Goal: Find specific page/section: Find specific page/section

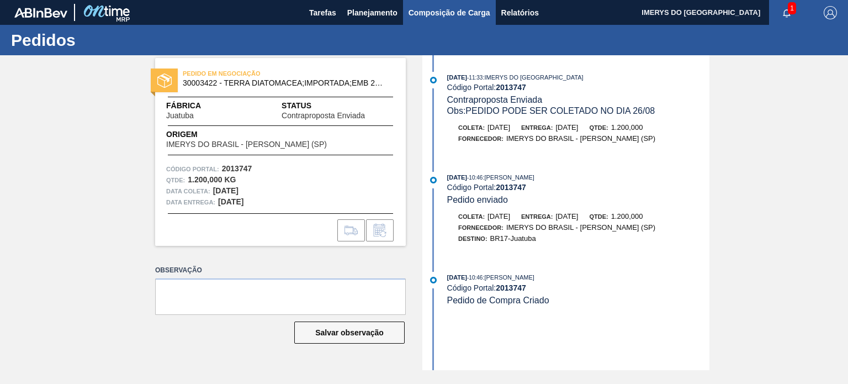
click at [433, 10] on span "Composição de Carga" at bounding box center [450, 12] width 82 height 13
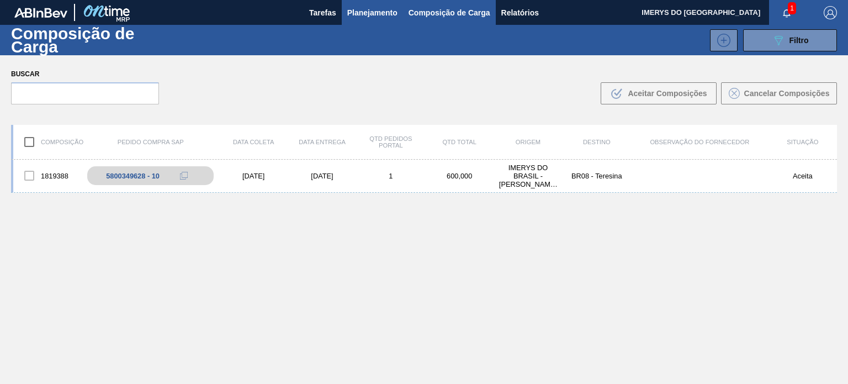
click at [375, 17] on span "Planejamento" at bounding box center [372, 12] width 50 height 13
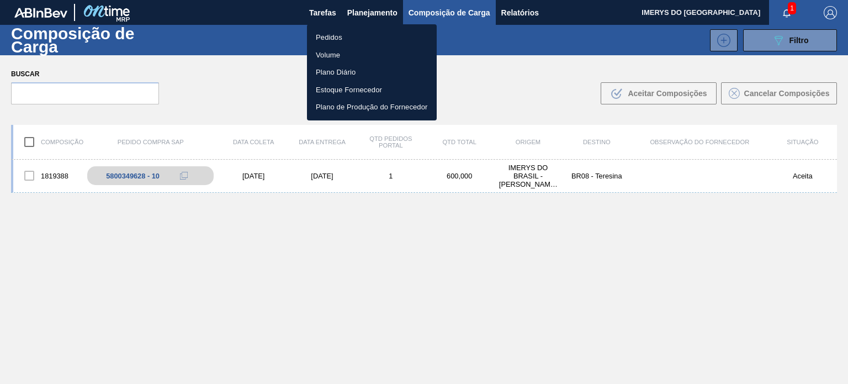
click at [345, 38] on li "Pedidos" at bounding box center [372, 38] width 130 height 18
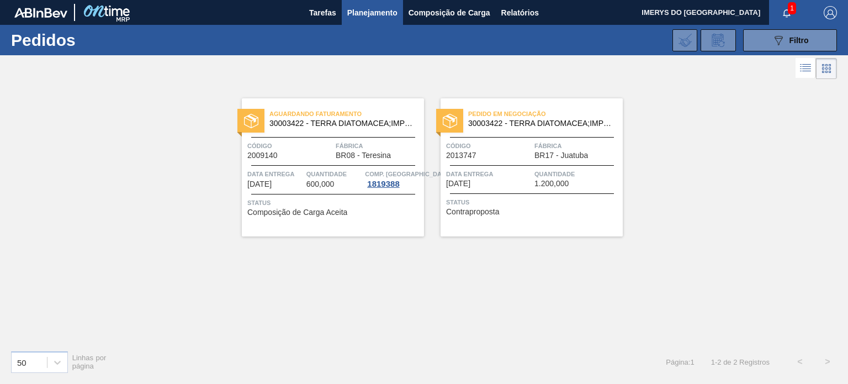
click at [471, 167] on div "Pedido em Negociação 30003422 - TERRA DIATOMACEA;IMPORTADA;EMB 24KG Código 2013…" at bounding box center [532, 167] width 182 height 138
